Goal: Information Seeking & Learning: Learn about a topic

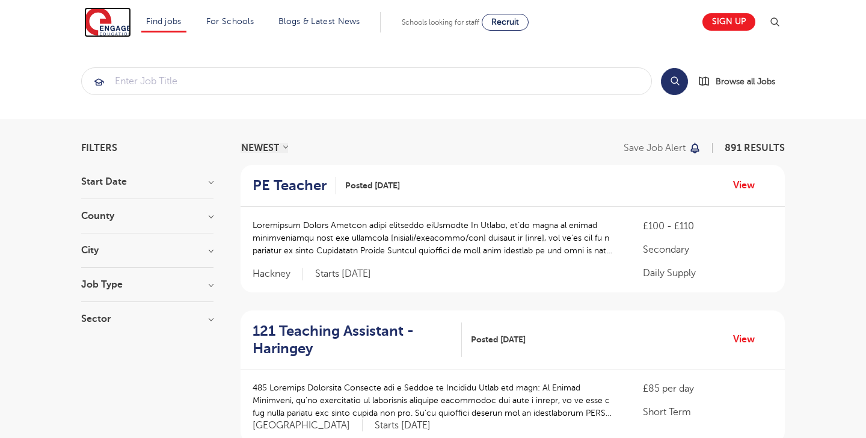
click at [94, 16] on img at bounding box center [107, 22] width 47 height 30
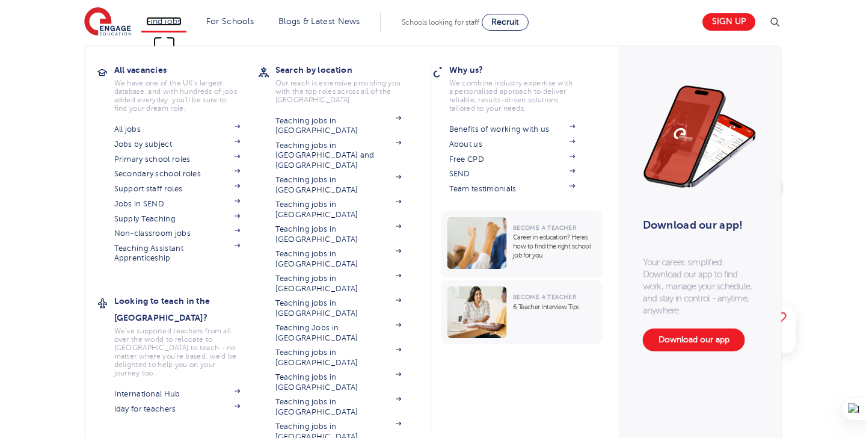
click at [156, 20] on link "Find jobs" at bounding box center [163, 21] width 35 height 9
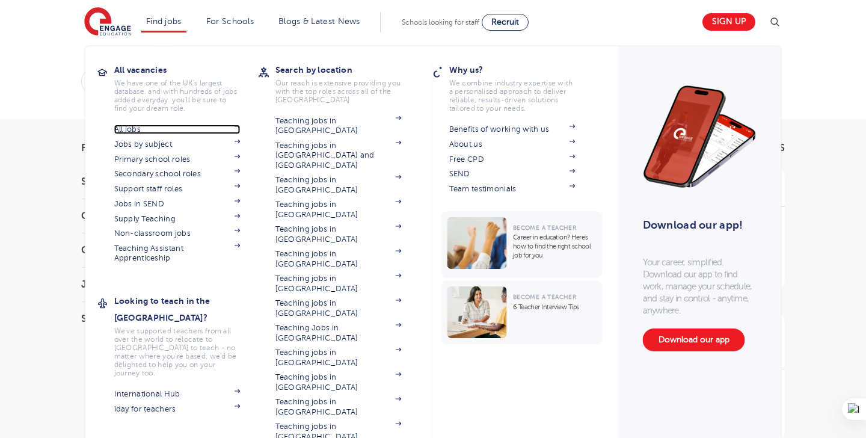
click at [128, 128] on link "All jobs" at bounding box center [177, 130] width 126 height 10
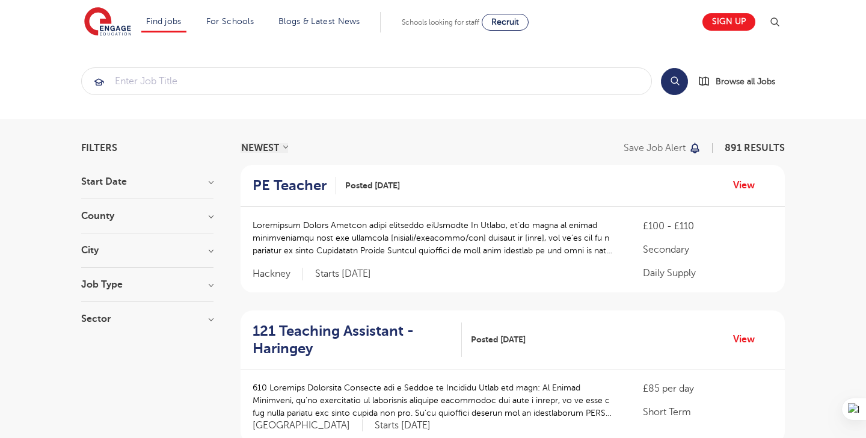
click at [115, 277] on section "Start Date September 92 [DATE] October [DATE] 2 Show more County [GEOGRAPHIC_DA…" at bounding box center [147, 256] width 132 height 159
click at [109, 214] on h3 "County" at bounding box center [147, 216] width 132 height 10
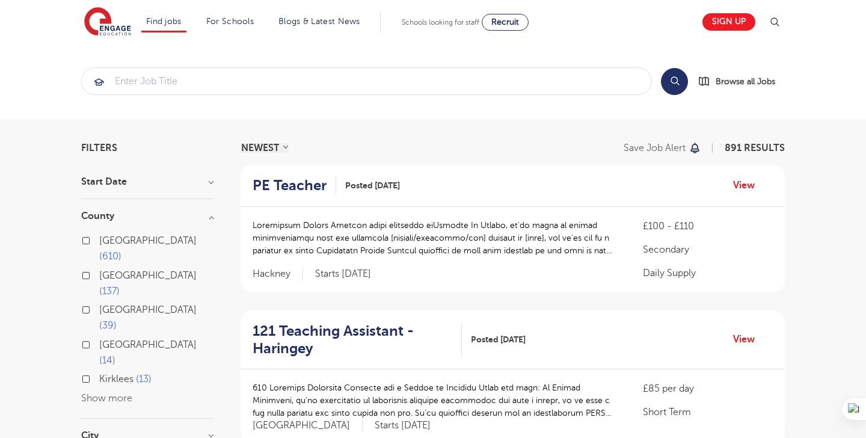
click at [210, 217] on h3 "County" at bounding box center [147, 216] width 132 height 10
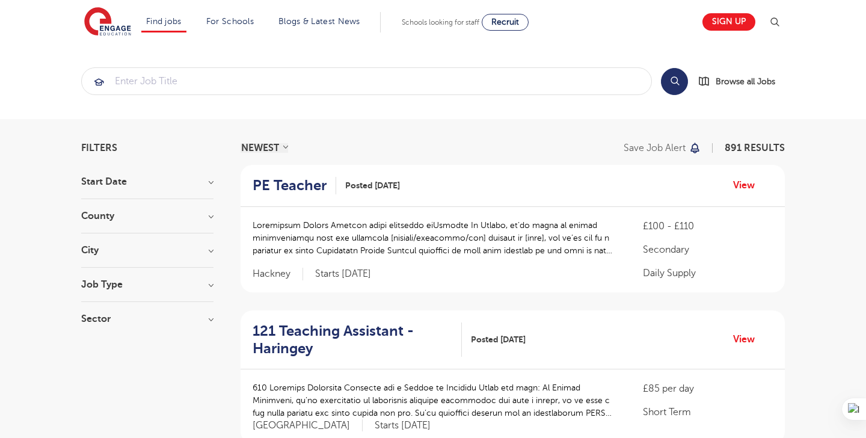
click at [137, 217] on h3 "County" at bounding box center [147, 216] width 132 height 10
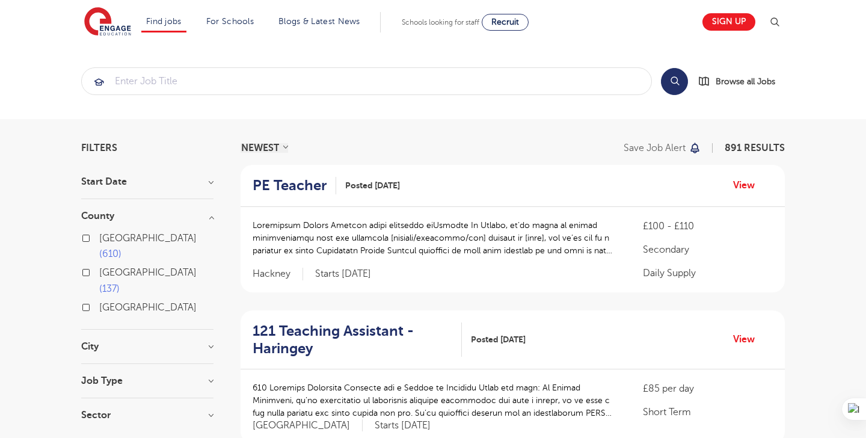
click at [137, 217] on h3 "County" at bounding box center [147, 216] width 132 height 10
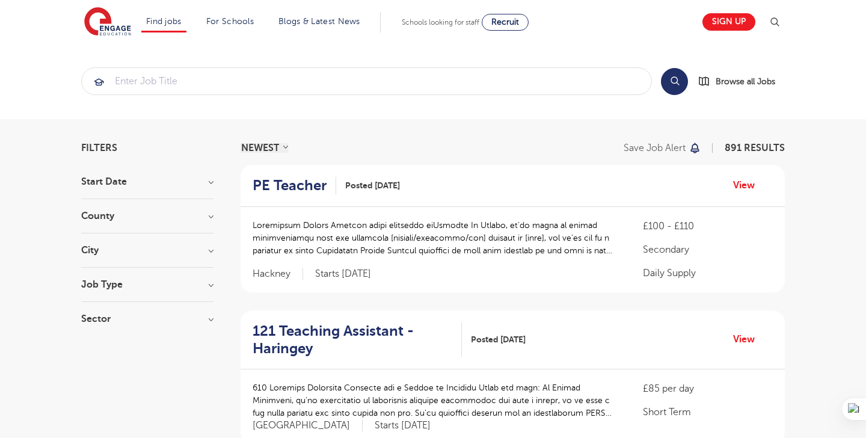
click at [115, 255] on div "City Hounslow 62 Leeds 39 Bromley 34 Ealing 33 Wandsworth 32 Show more" at bounding box center [147, 256] width 132 height 22
click at [123, 252] on h3 "City" at bounding box center [147, 250] width 132 height 10
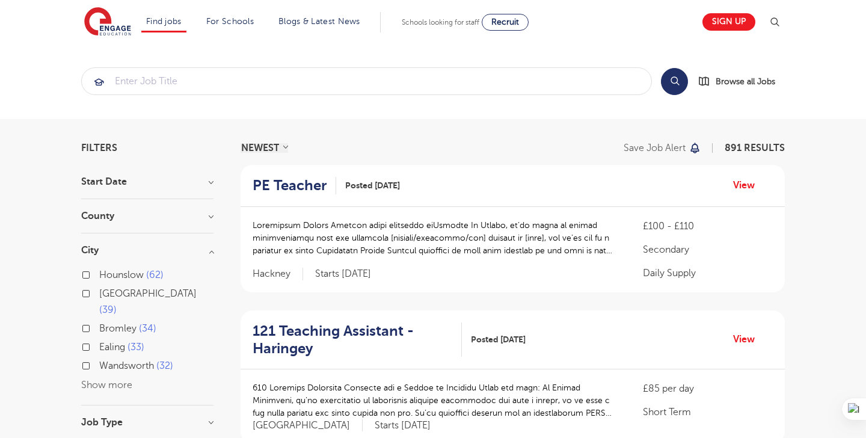
click at [90, 380] on button "Show more" at bounding box center [106, 385] width 51 height 11
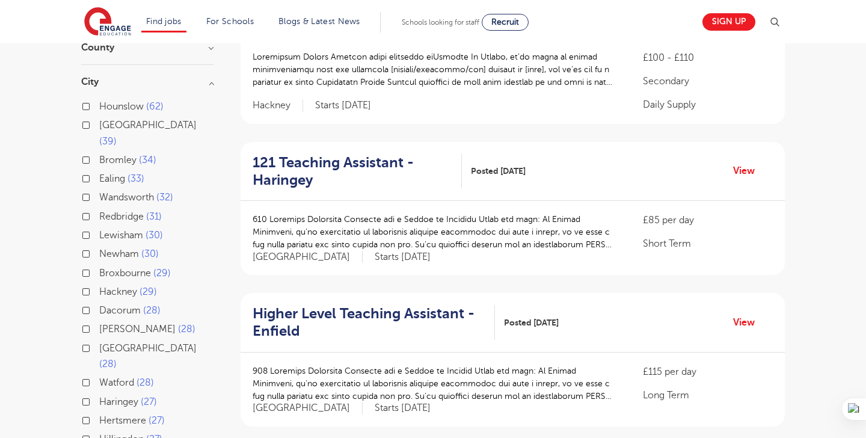
scroll to position [167, 0]
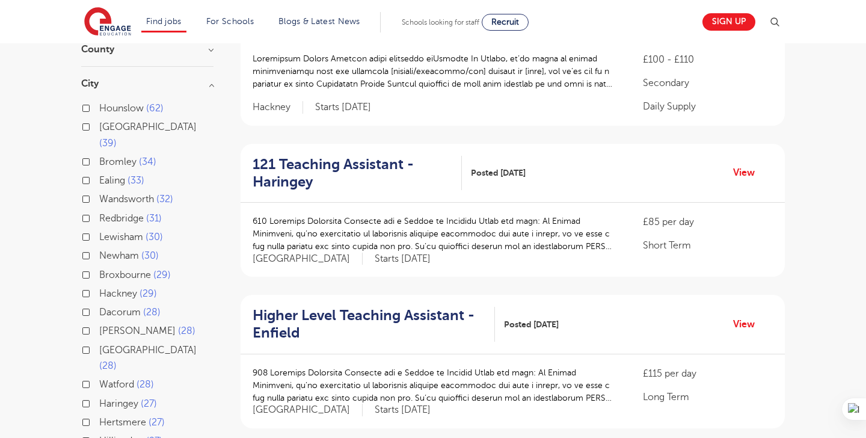
click at [99, 129] on label "Leeds 39" at bounding box center [156, 135] width 114 height 32
click at [99, 129] on input "Leeds 39" at bounding box center [103, 126] width 8 height 8
checkbox input "true"
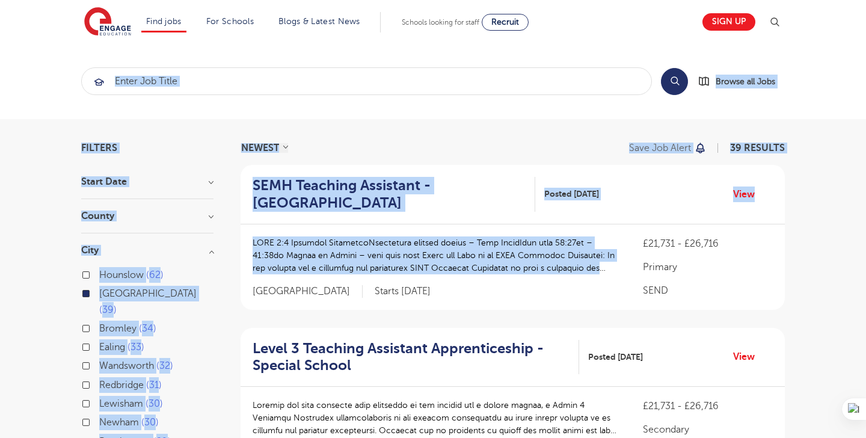
drag, startPoint x: 233, startPoint y: 232, endPoint x: 278, endPoint y: -67, distance: 302.9
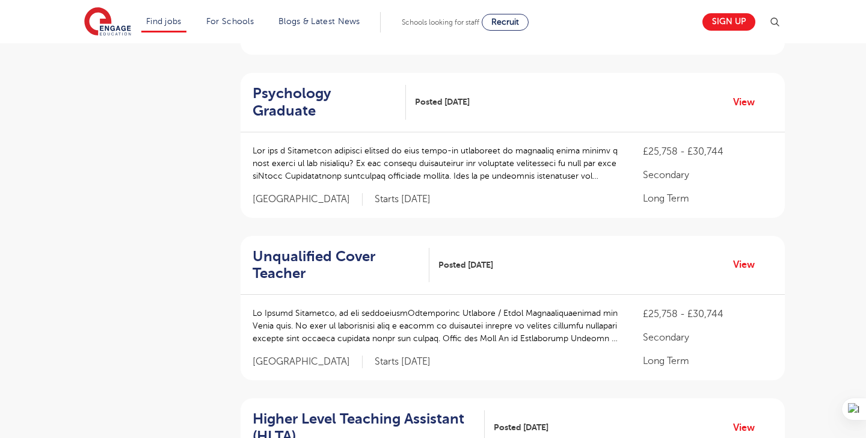
scroll to position [909, 0]
